Goal: Transaction & Acquisition: Purchase product/service

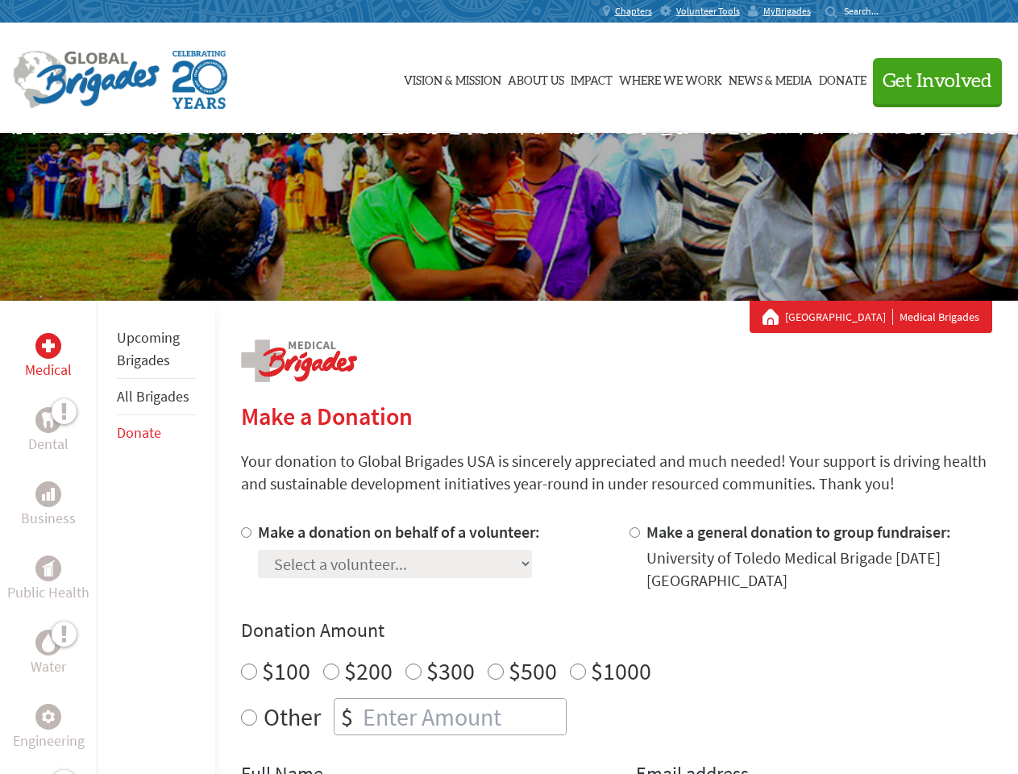
click at [890, 11] on div "Search for:" at bounding box center [857, 11] width 64 height 13
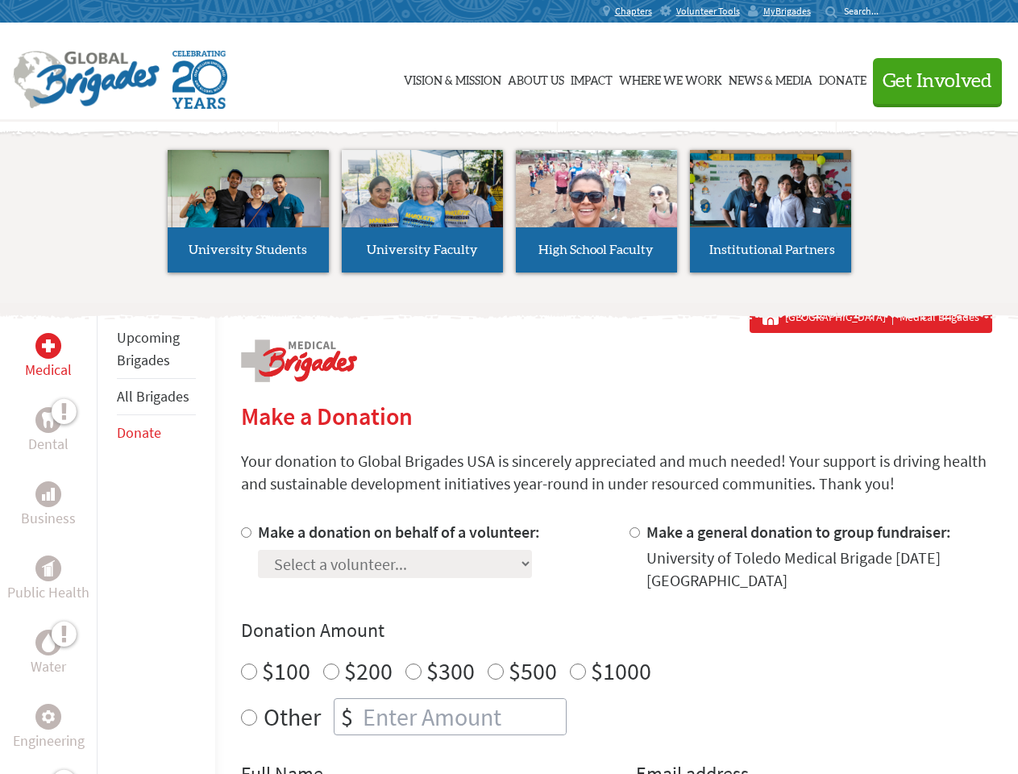
click at [930, 81] on span "Get Involved" at bounding box center [937, 81] width 110 height 19
click at [509, 217] on li "High School Faculty" at bounding box center [596, 211] width 174 height 148
click at [106, 537] on div "Upcoming Brigades All Brigades Donate" at bounding box center [156, 688] width 118 height 774
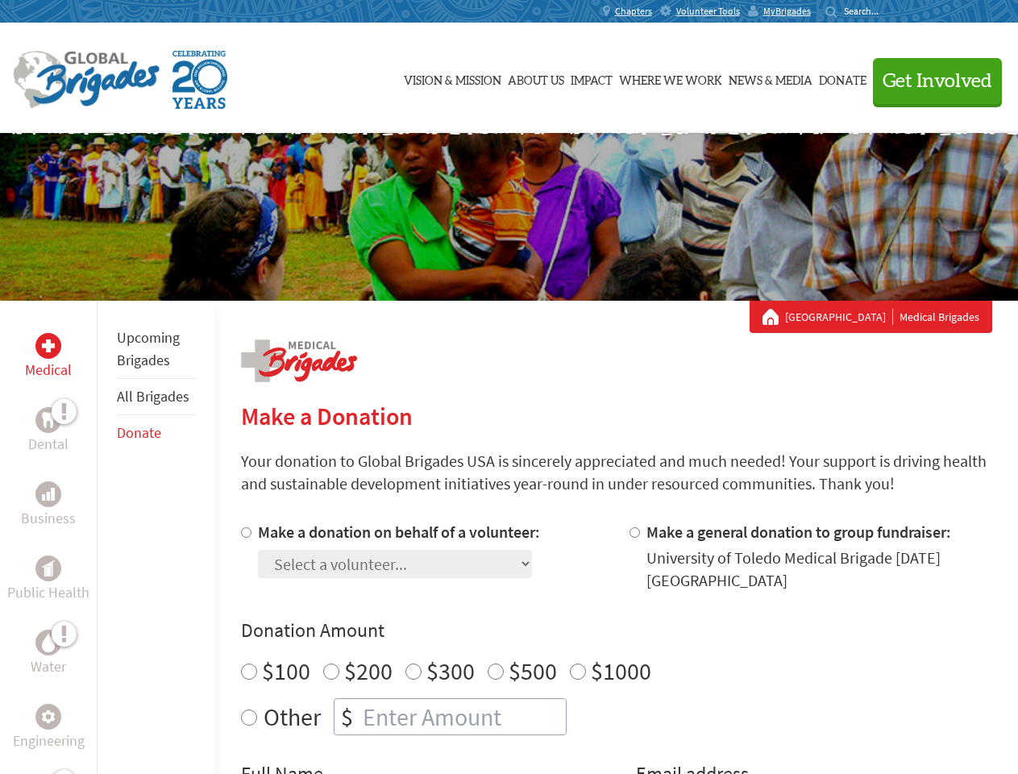
click at [616, 647] on div "Donation Amount $100 $200 $300 $500 $1000 Other $" at bounding box center [616, 676] width 751 height 118
click at [244, 532] on input "Make a donation on behalf of a volunteer:" at bounding box center [246, 532] width 10 height 10
radio input "true"
click at [633, 532] on input "Make a general donation to group fundraiser:" at bounding box center [634, 532] width 10 height 10
radio input "true"
